Goal: Navigation & Orientation: Find specific page/section

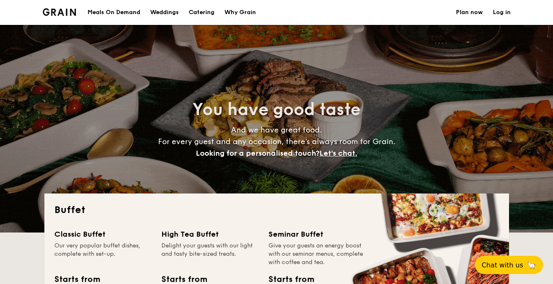
select select
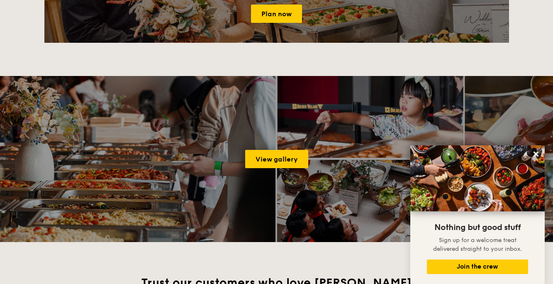
scroll to position [1050, 0]
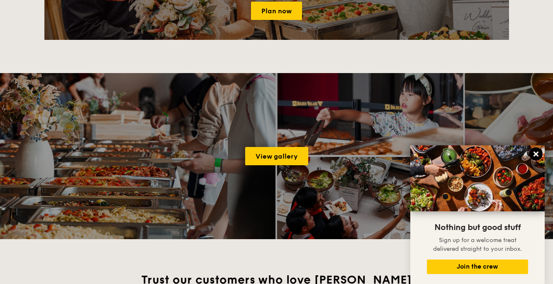
click at [537, 152] on icon at bounding box center [535, 153] width 5 height 5
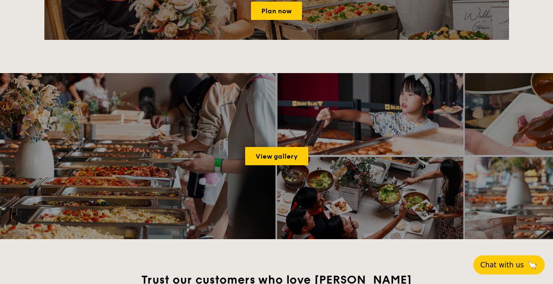
click at [529, 262] on button "Chat with us 🦙" at bounding box center [508, 264] width 71 height 19
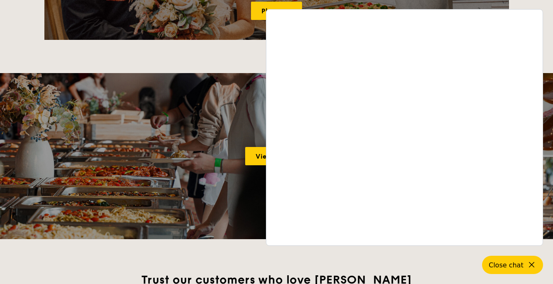
click at [530, 266] on icon at bounding box center [532, 264] width 10 height 10
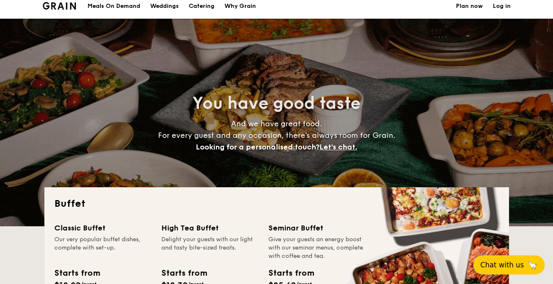
scroll to position [0, 0]
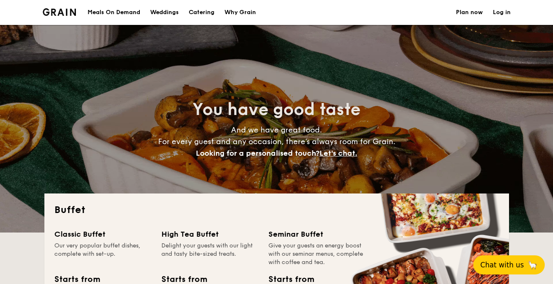
click at [61, 13] on img at bounding box center [60, 11] width 34 height 7
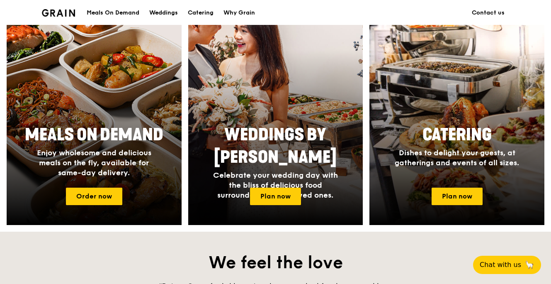
scroll to position [319, 0]
